Goal: Transaction & Acquisition: Purchase product/service

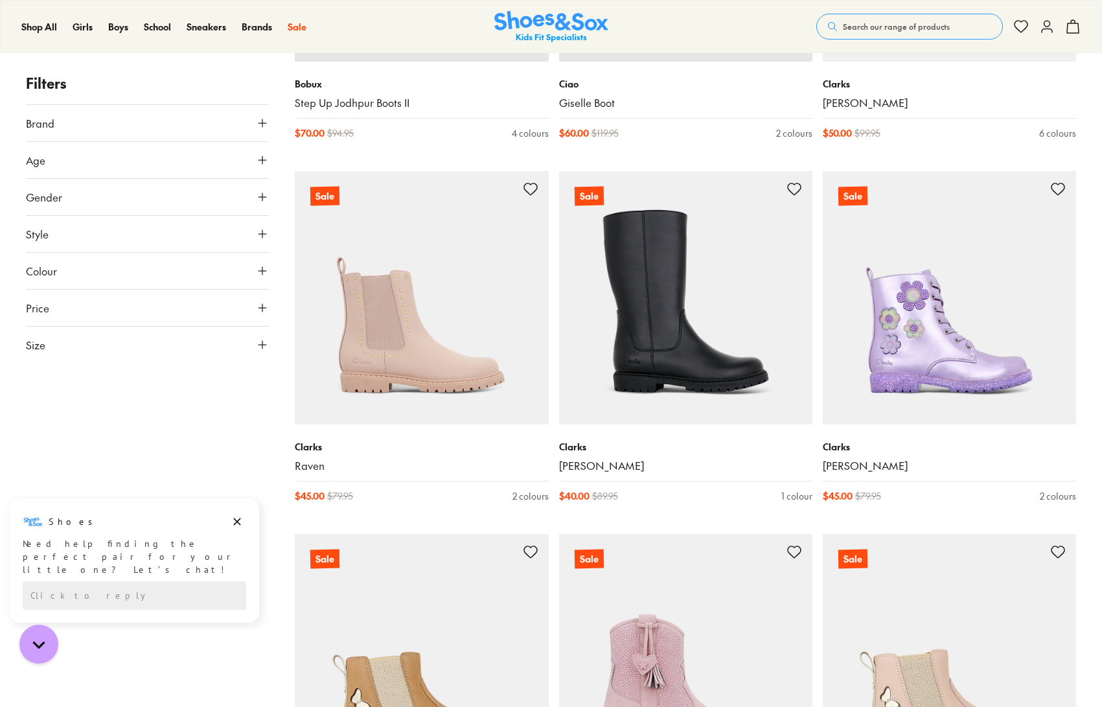
scroll to position [2334, 0]
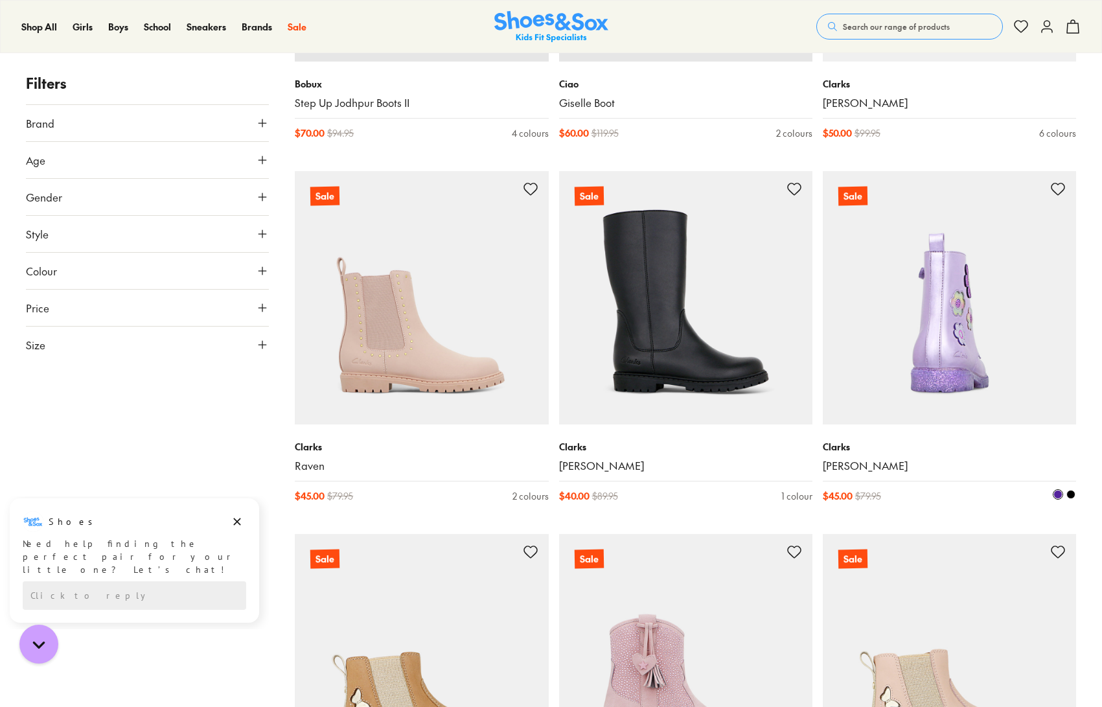
click at [939, 352] on img at bounding box center [949, 297] width 253 height 253
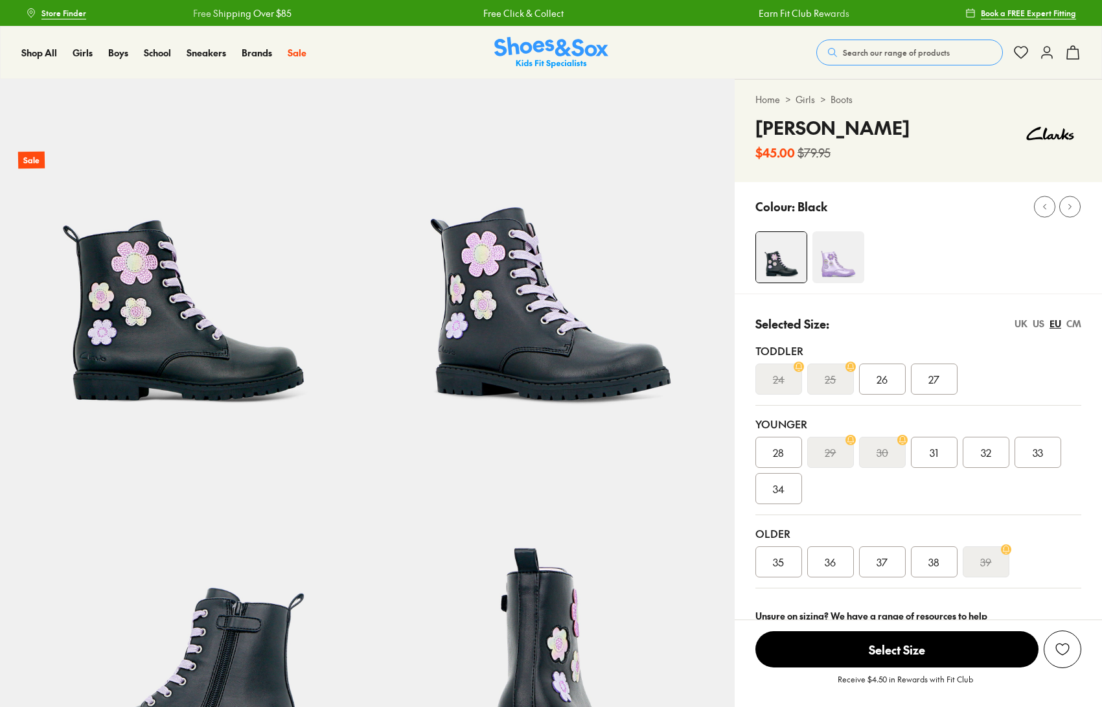
select select "*"
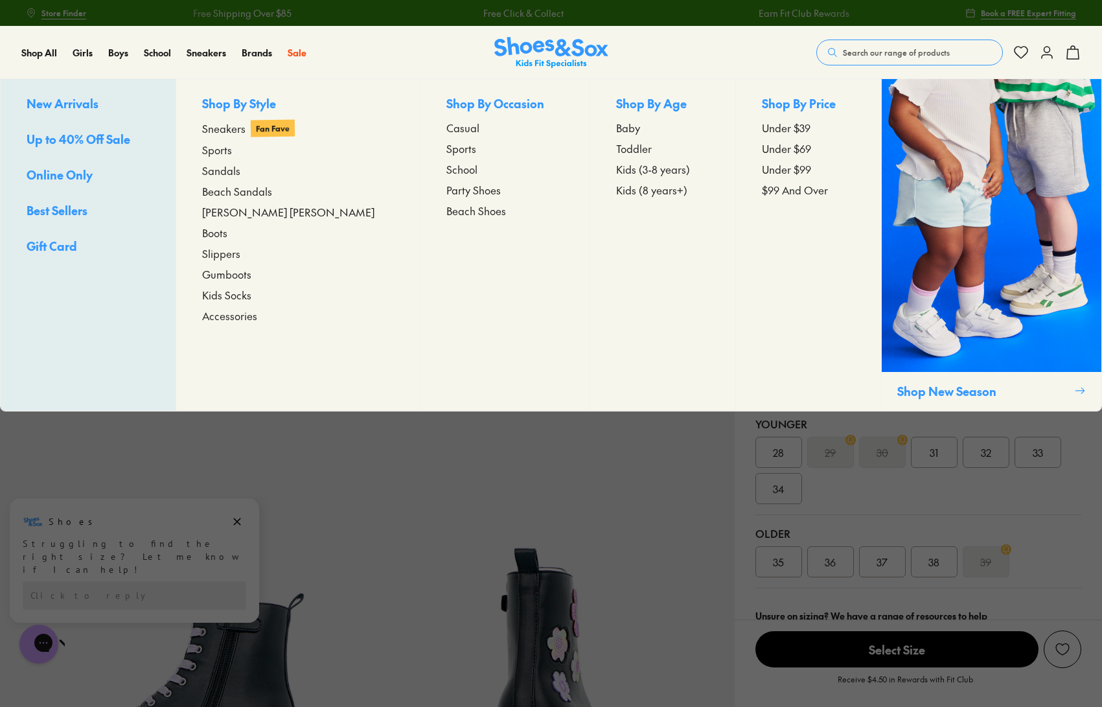
click at [620, 193] on span "Kids (8 years+)" at bounding box center [651, 190] width 71 height 16
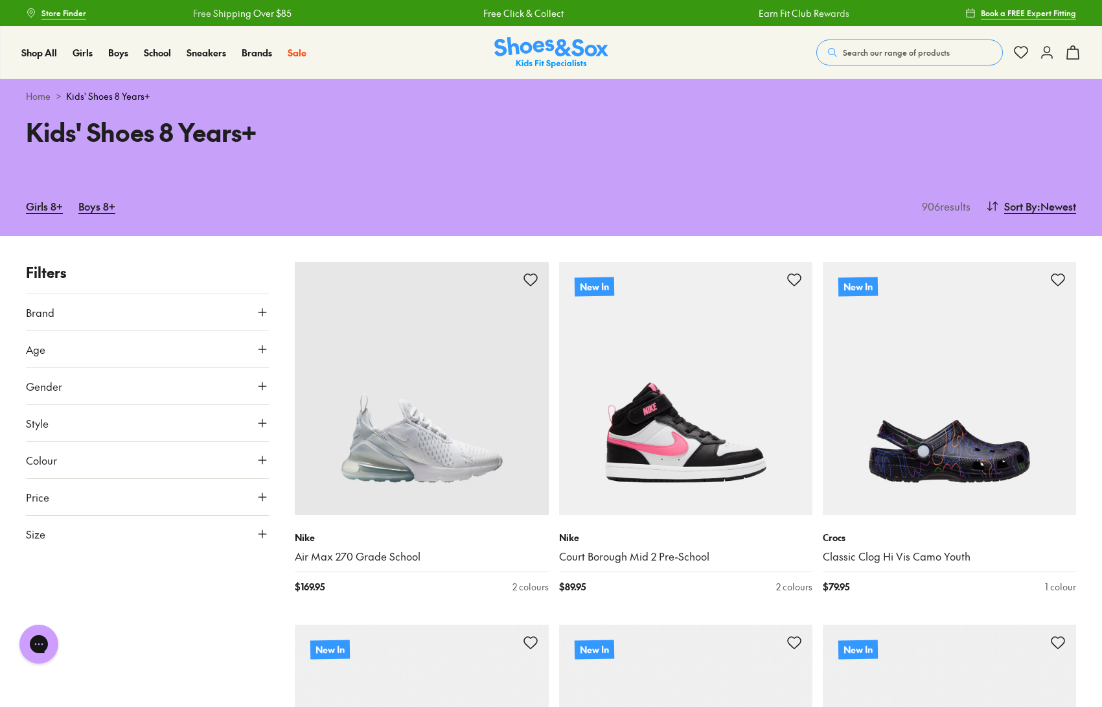
click at [262, 533] on icon at bounding box center [262, 534] width 13 height 13
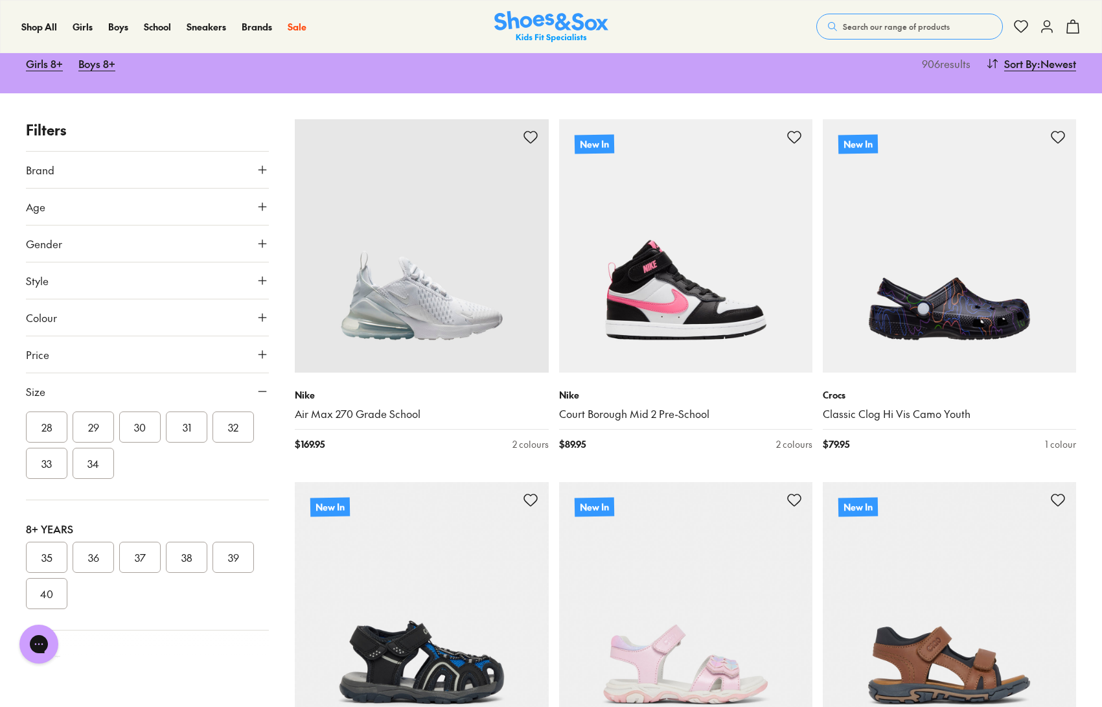
scroll to position [299, 0]
click at [96, 556] on button "36" at bounding box center [93, 556] width 41 height 31
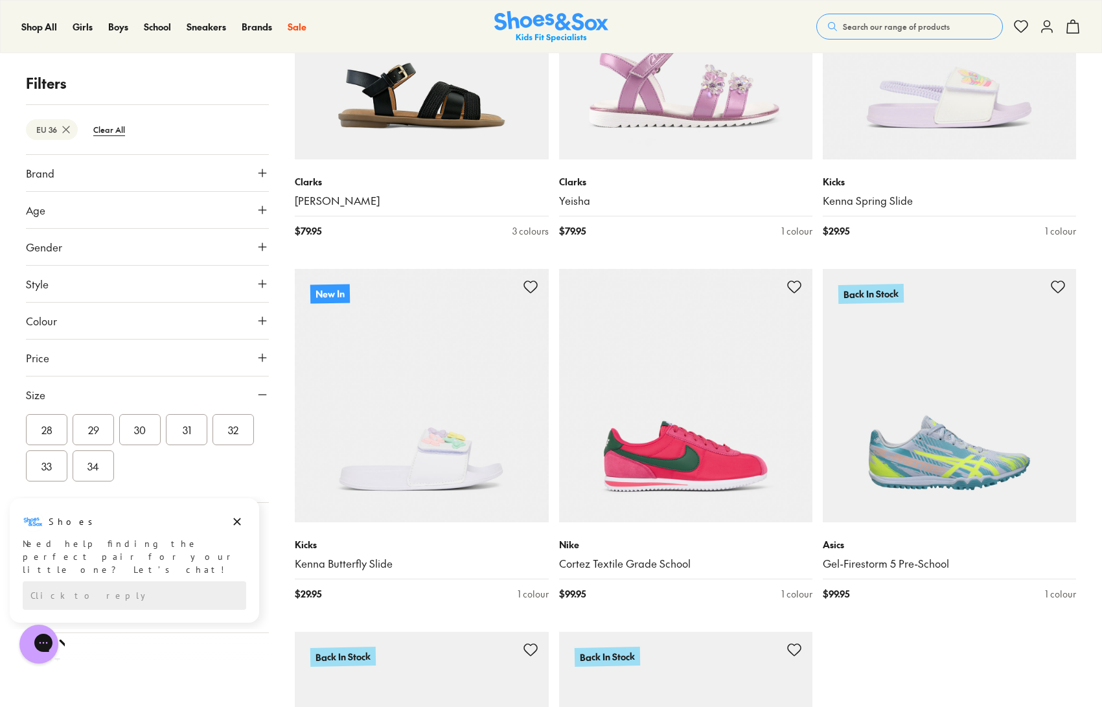
scroll to position [3279, 0]
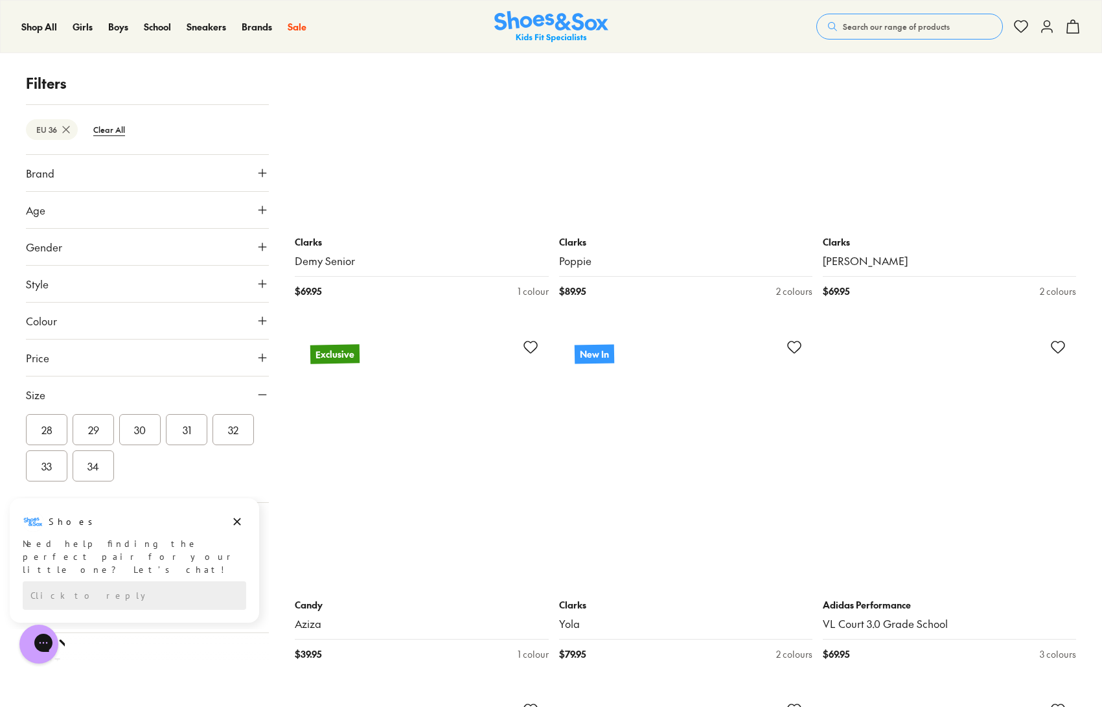
scroll to position [4665, 0]
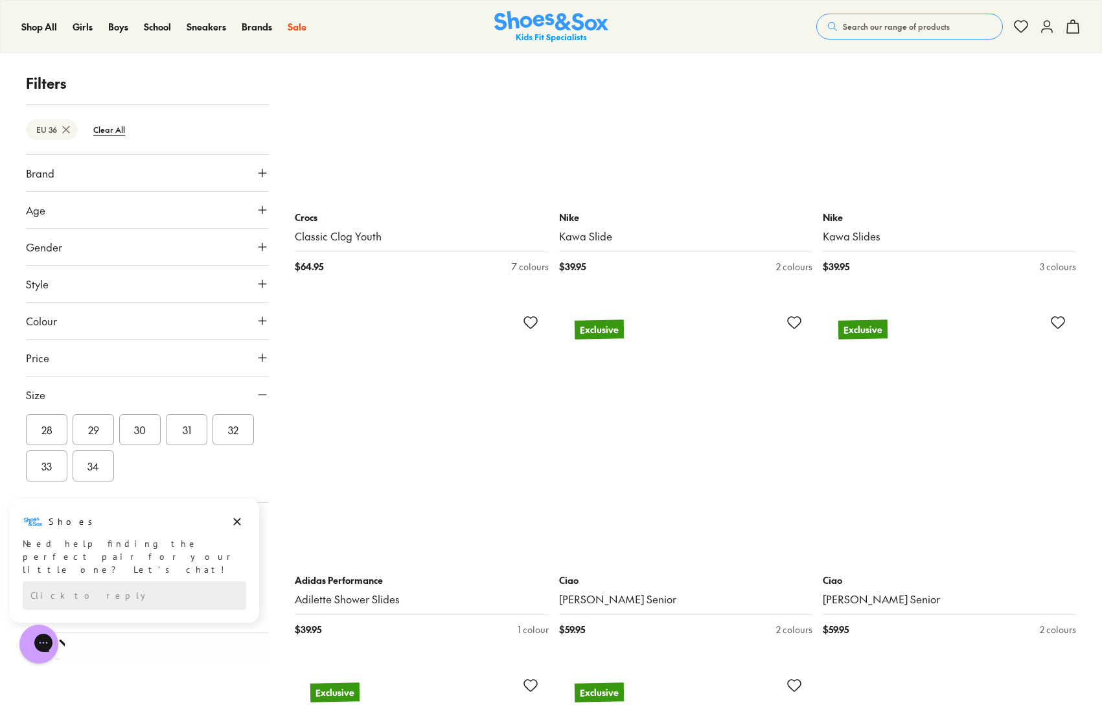
scroll to position [14913, 0]
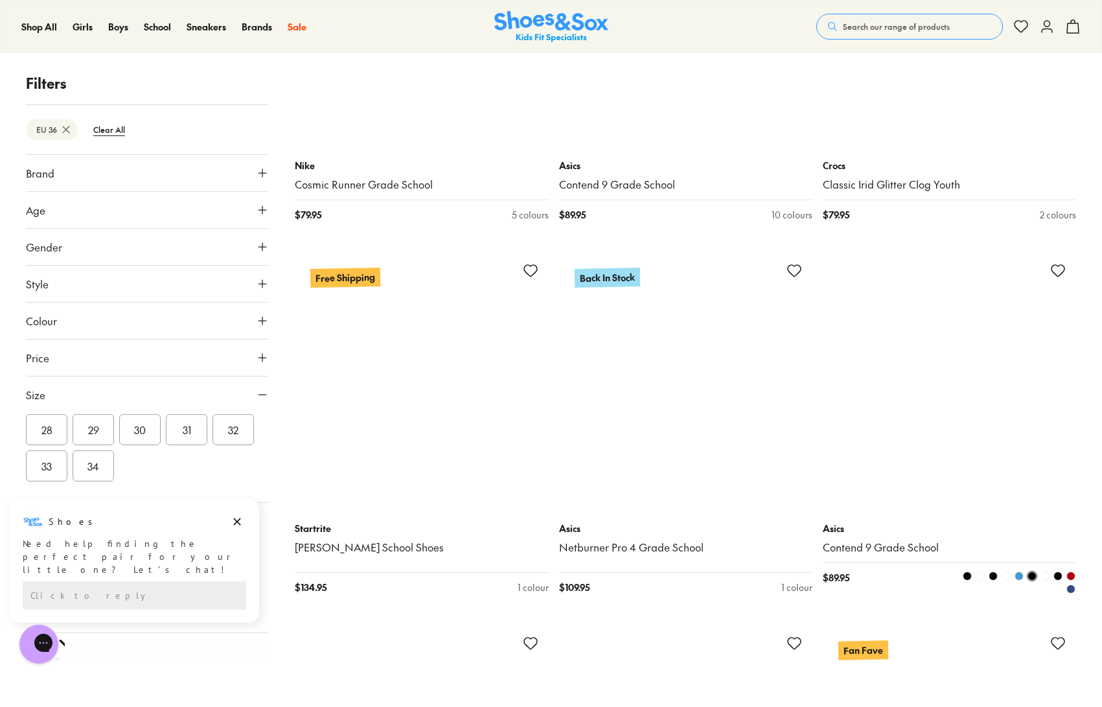
scroll to position [18761, 0]
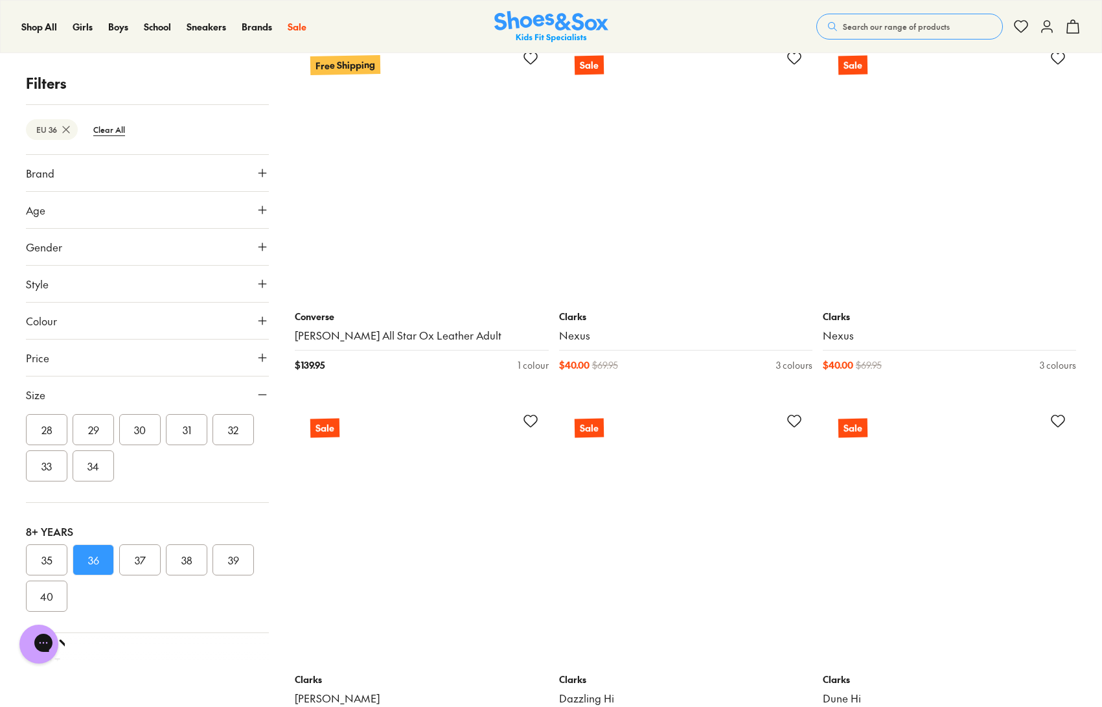
scroll to position [22143, 0]
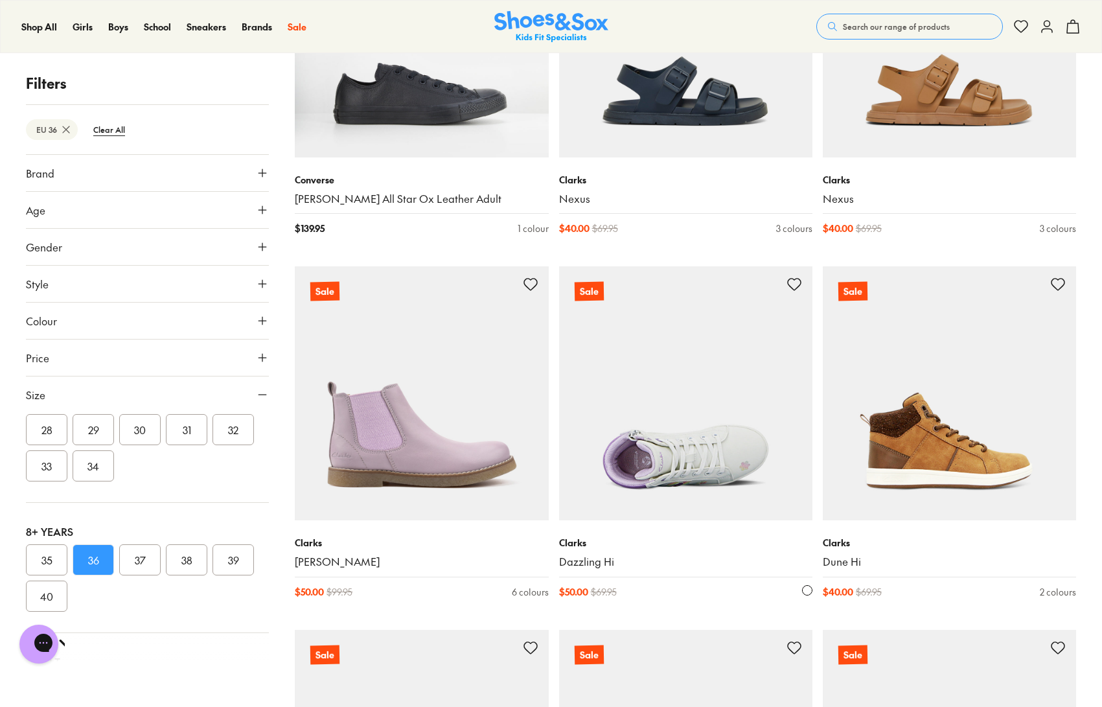
click at [700, 456] on img at bounding box center [685, 392] width 253 height 253
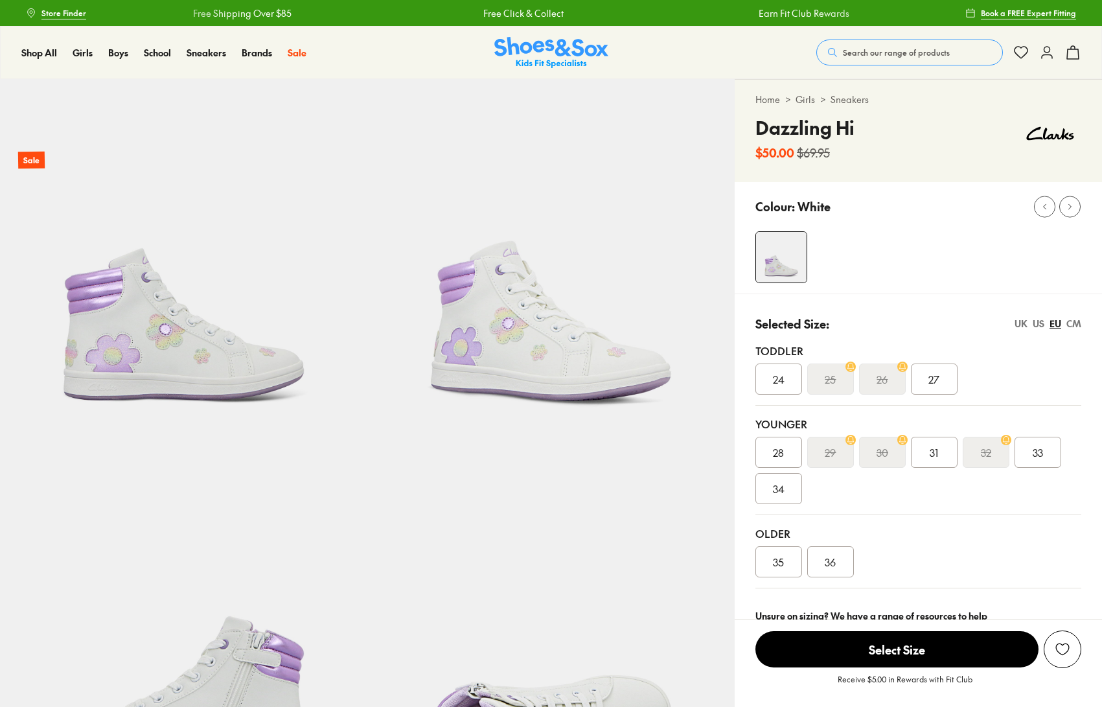
select select "*"
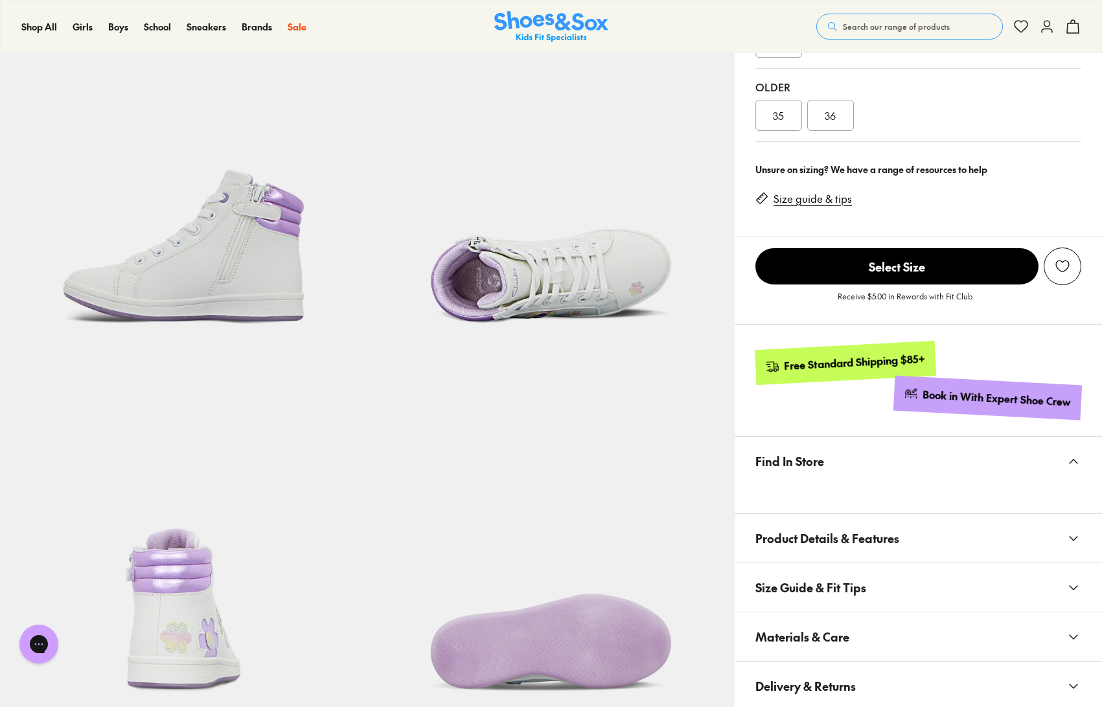
scroll to position [430, 0]
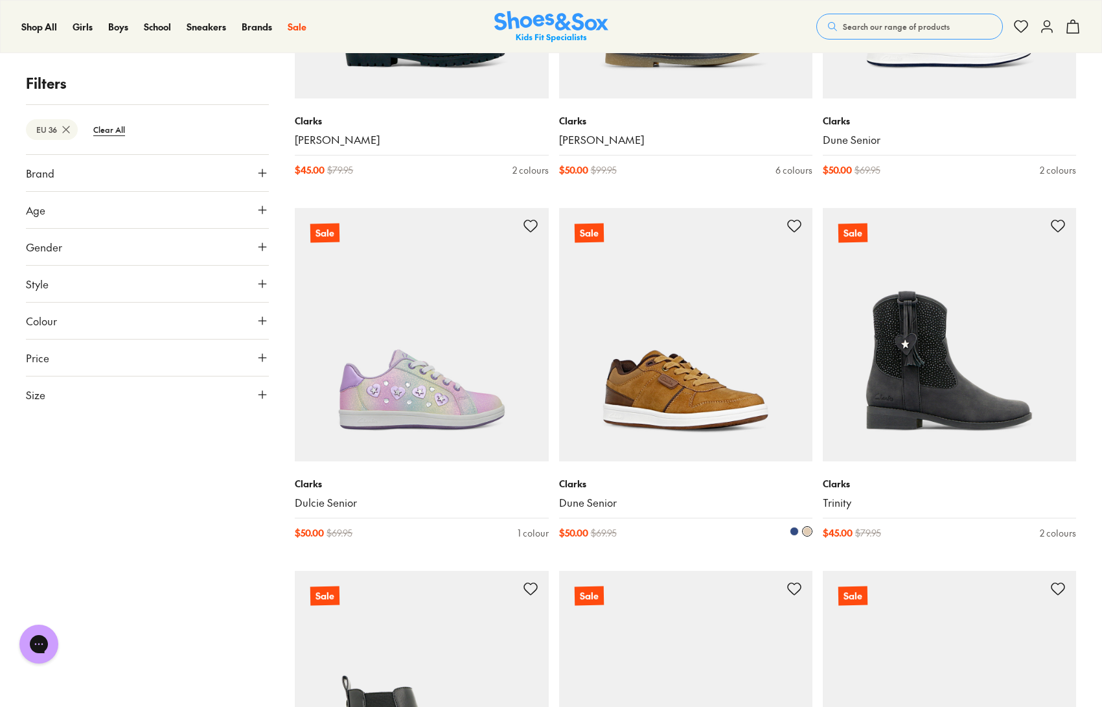
scroll to position [4113, 0]
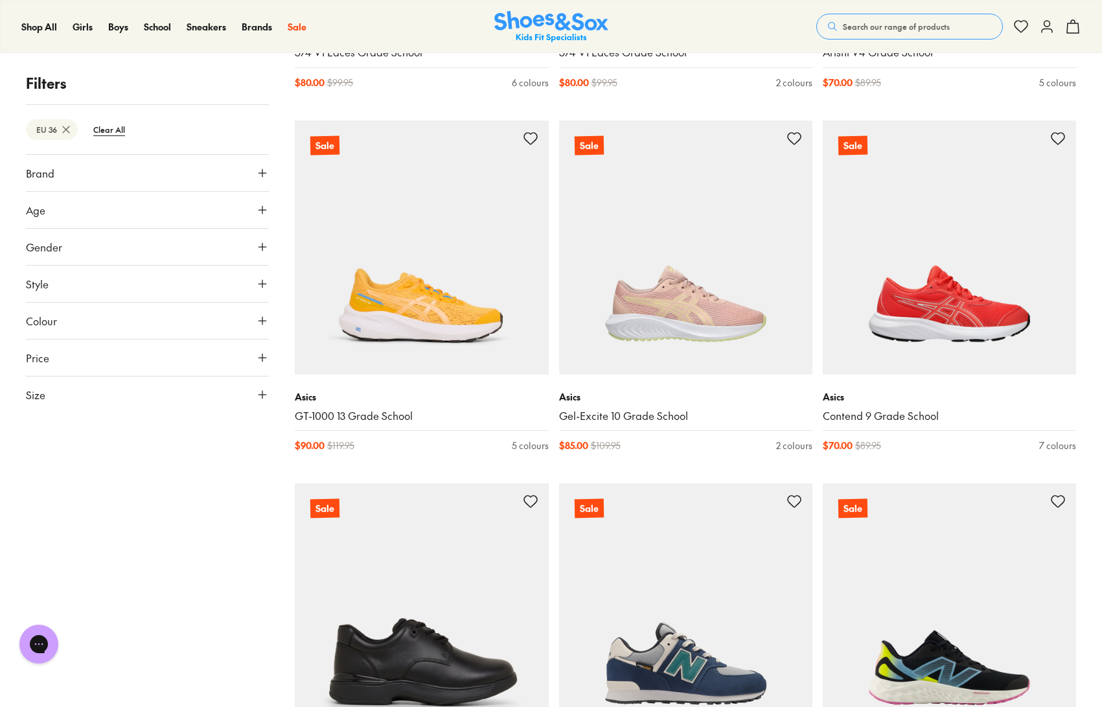
scroll to position [6712, 0]
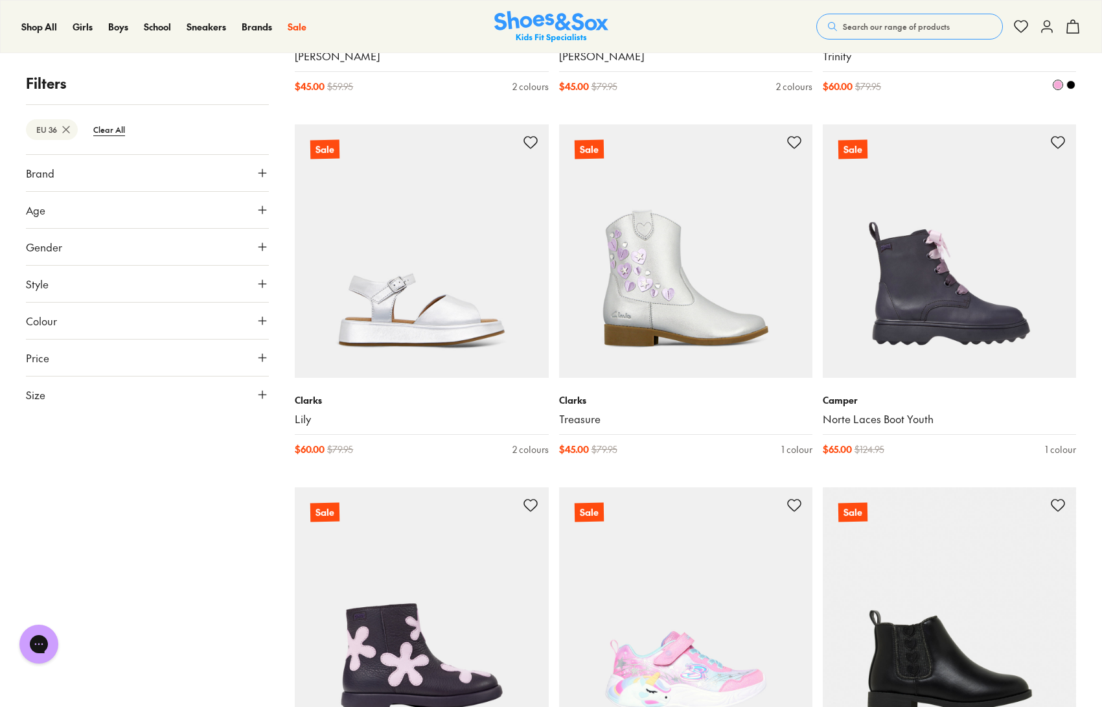
scroll to position [13371, 0]
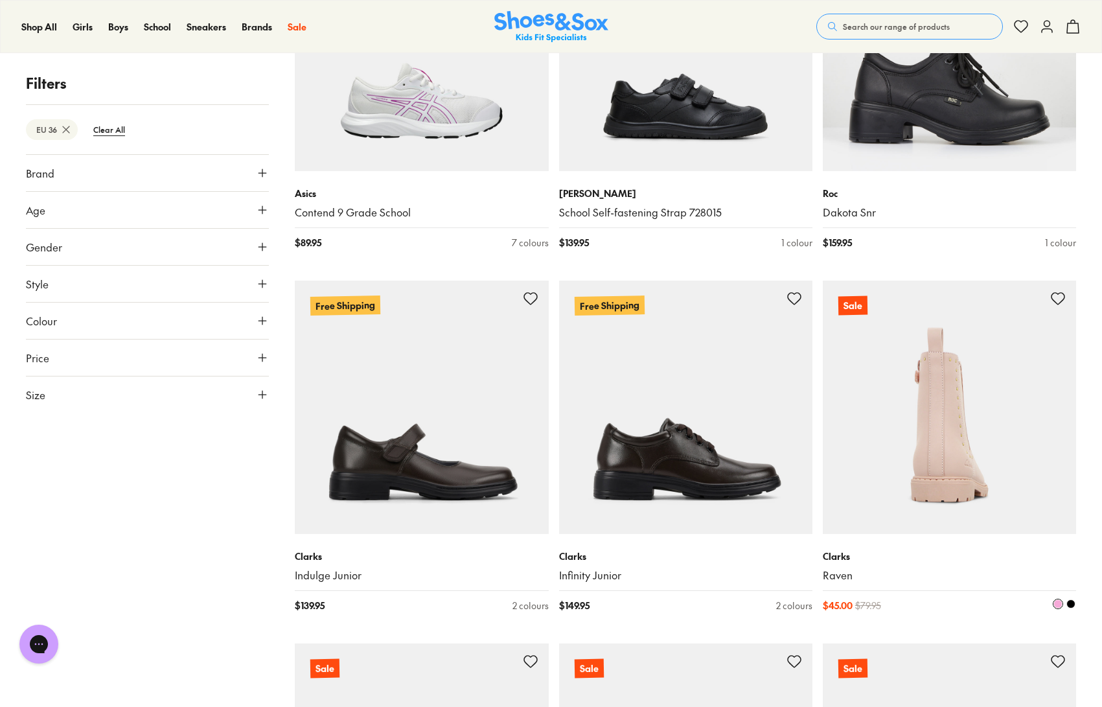
scroll to position [12678, 0]
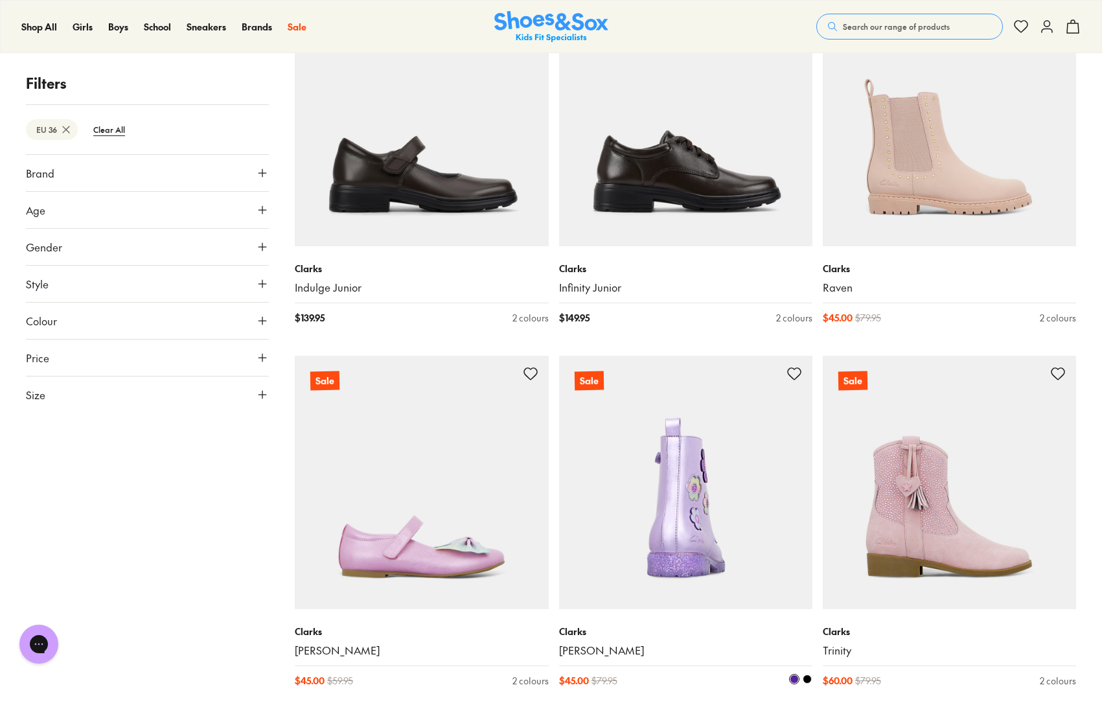
click at [690, 507] on img at bounding box center [685, 482] width 253 height 253
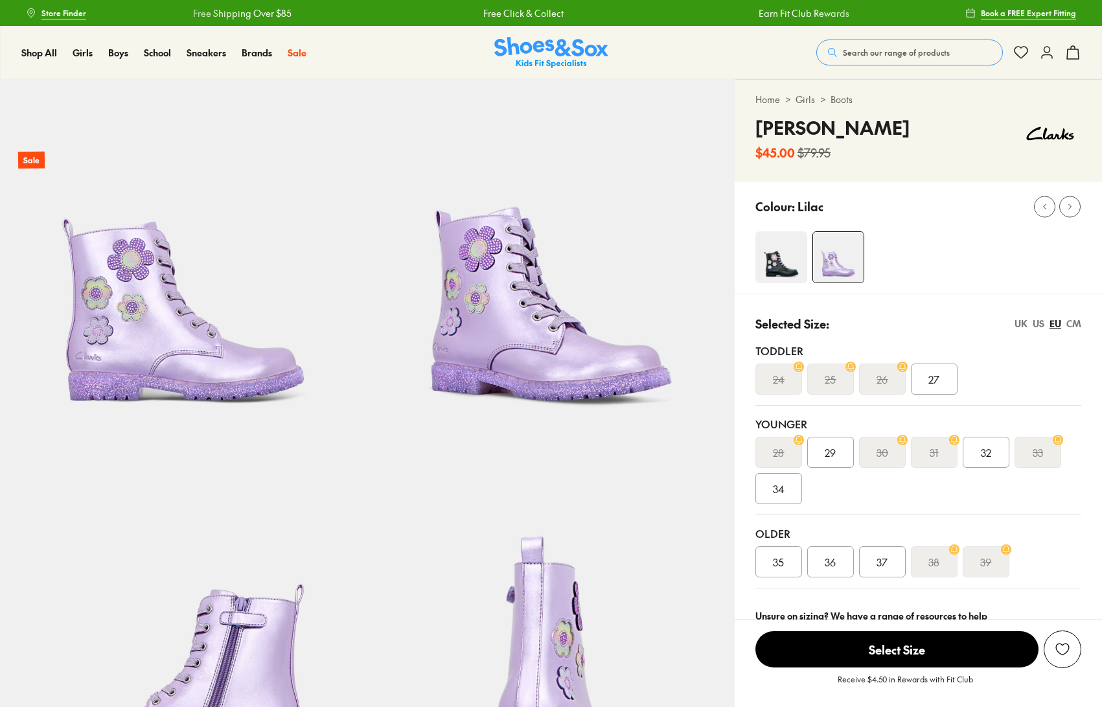
select select "*"
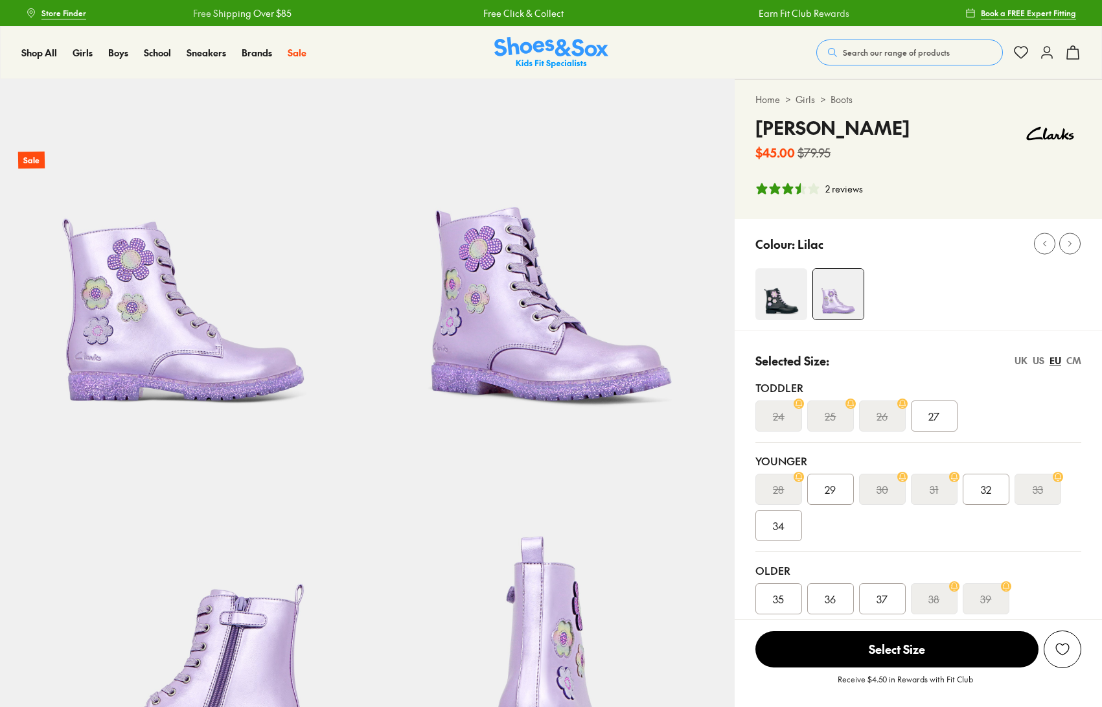
click at [779, 275] on img at bounding box center [782, 294] width 52 height 52
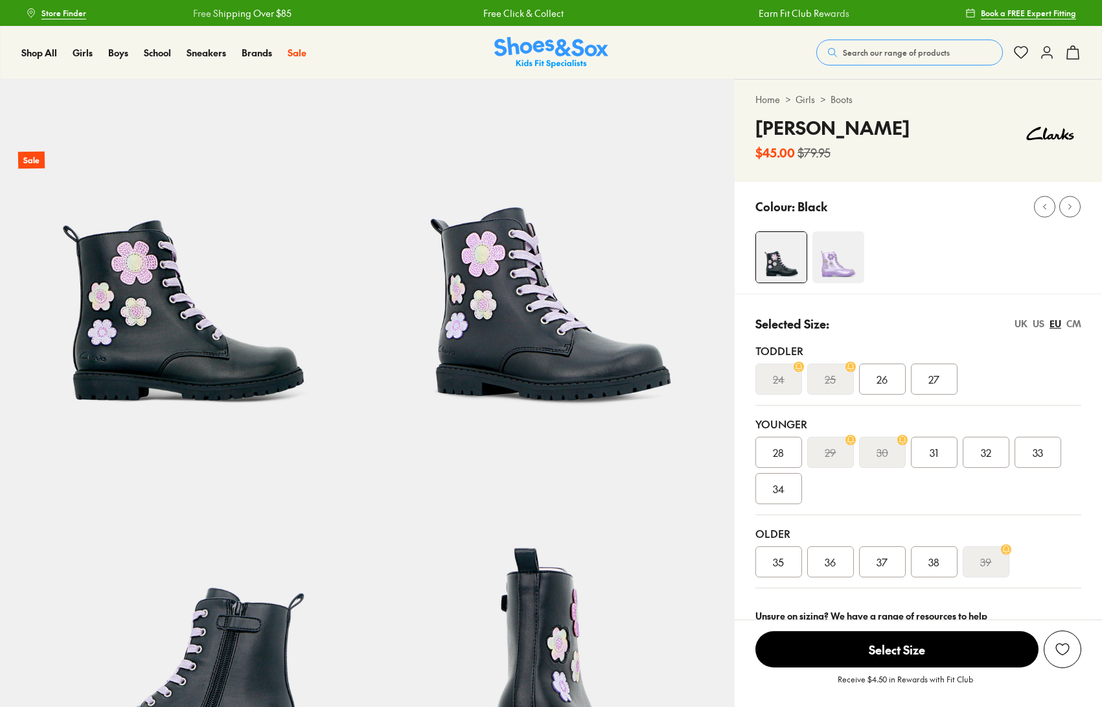
select select "*"
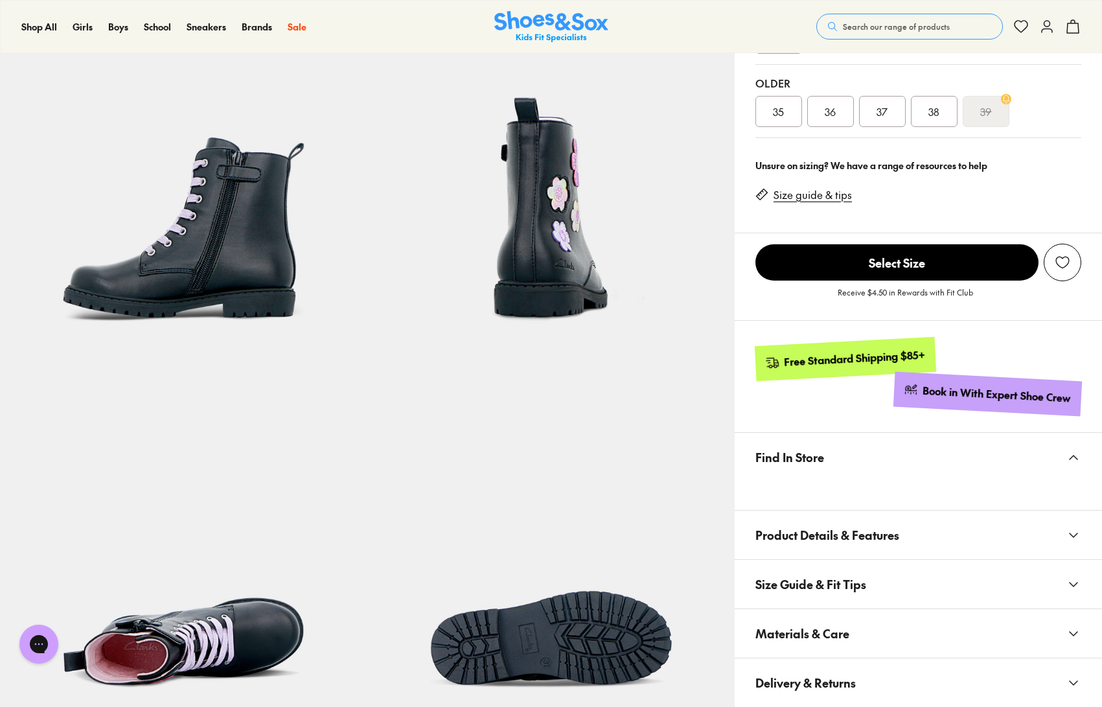
scroll to position [234, 0]
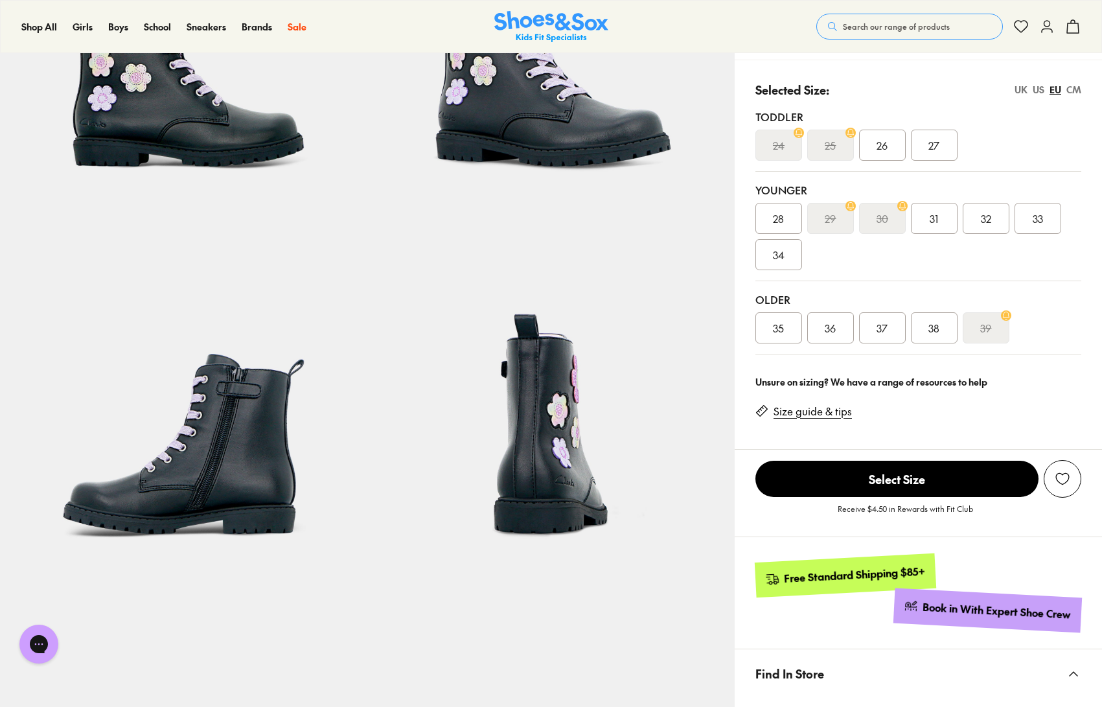
click at [835, 334] on span "36" at bounding box center [830, 328] width 11 height 16
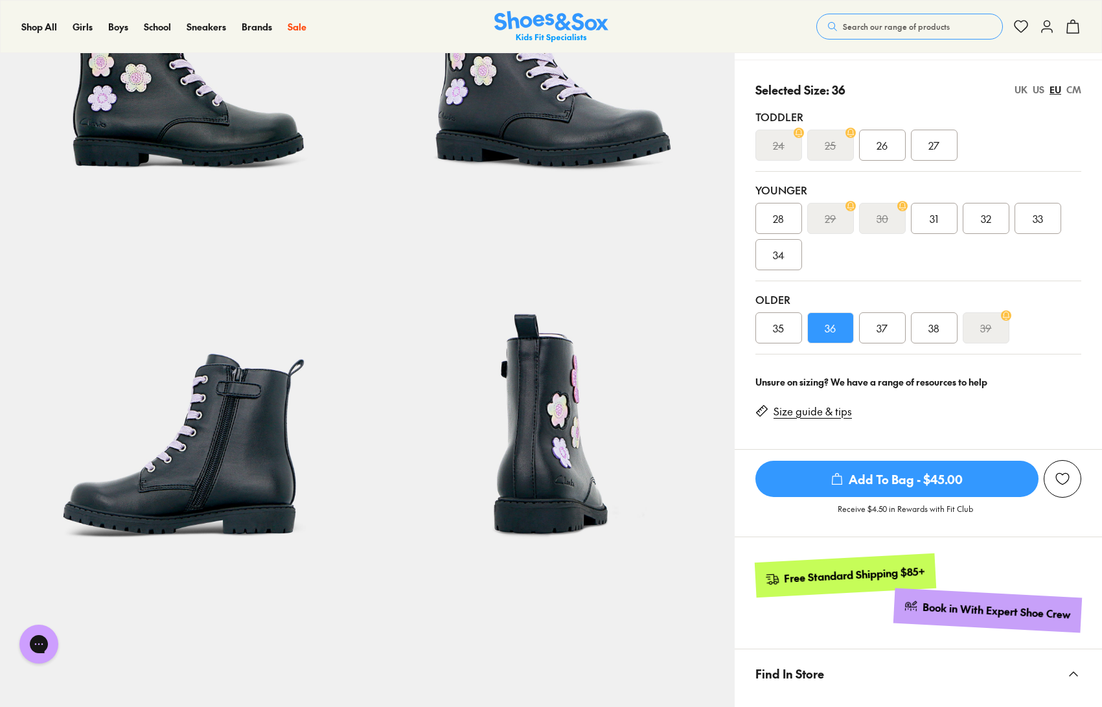
click at [915, 480] on span "Add To Bag - $45.00" at bounding box center [897, 479] width 283 height 36
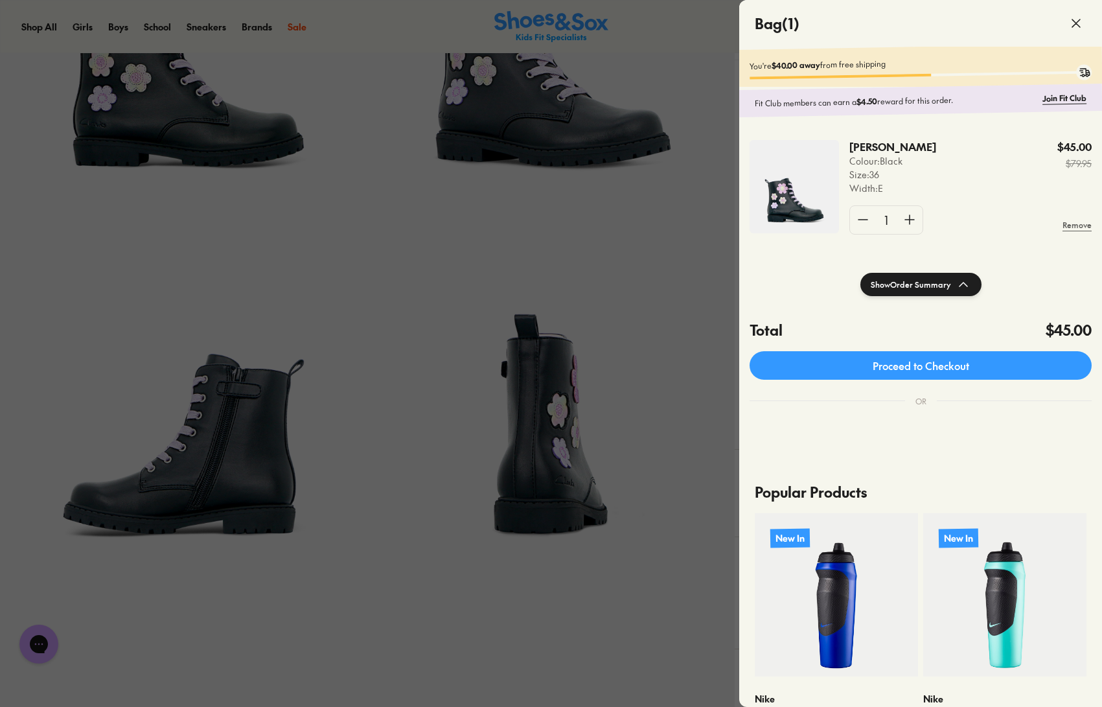
click at [1069, 20] on icon at bounding box center [1077, 24] width 16 height 16
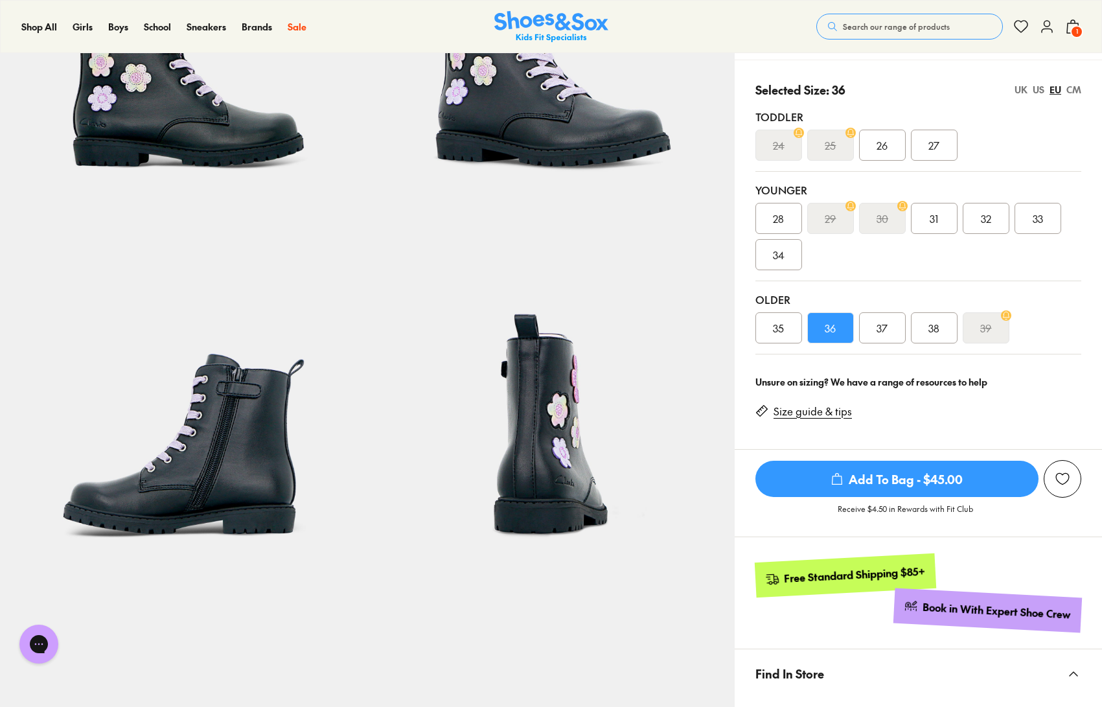
click at [1071, 28] on span "1" at bounding box center [1077, 31] width 13 height 13
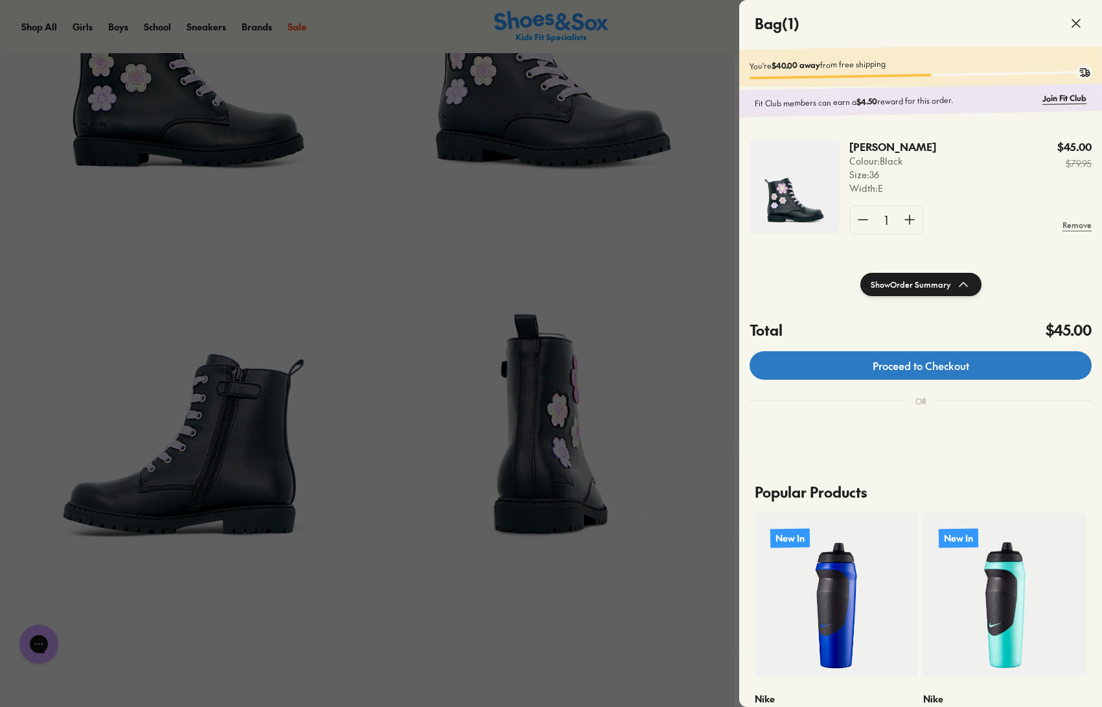
click at [940, 371] on link "Proceed to Checkout" at bounding box center [921, 365] width 342 height 29
